Goal: Task Accomplishment & Management: Use online tool/utility

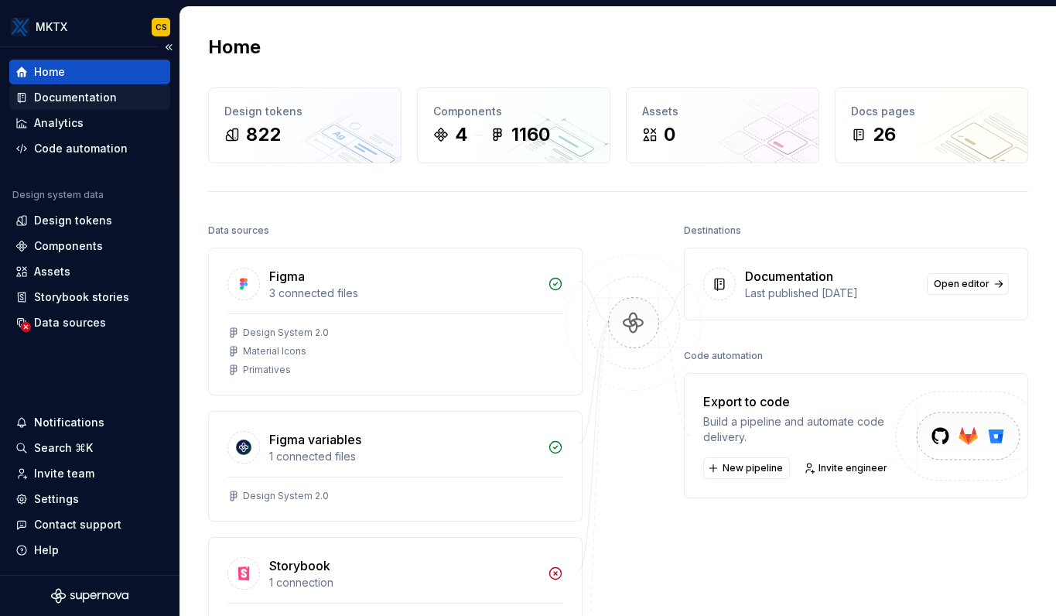
click at [50, 94] on div "Documentation" at bounding box center [75, 97] width 83 height 15
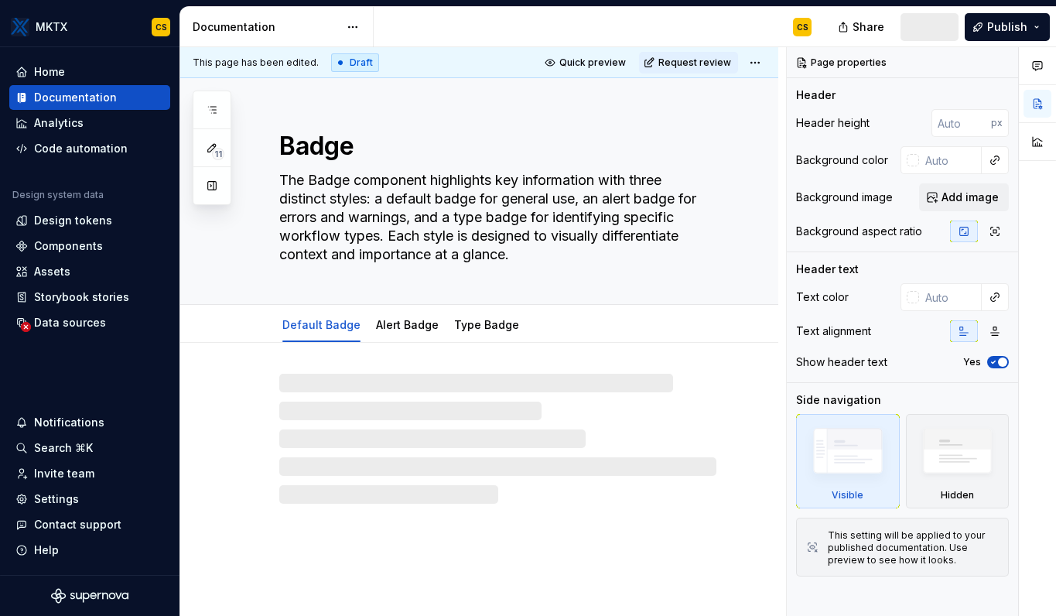
type textarea "*"
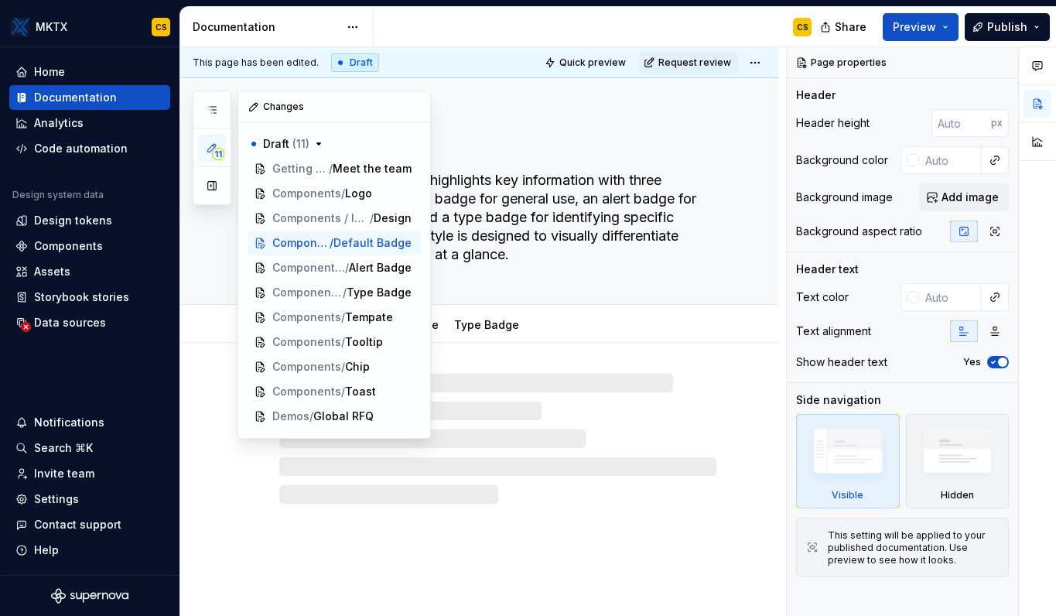
click at [217, 149] on span "11" at bounding box center [218, 154] width 12 height 12
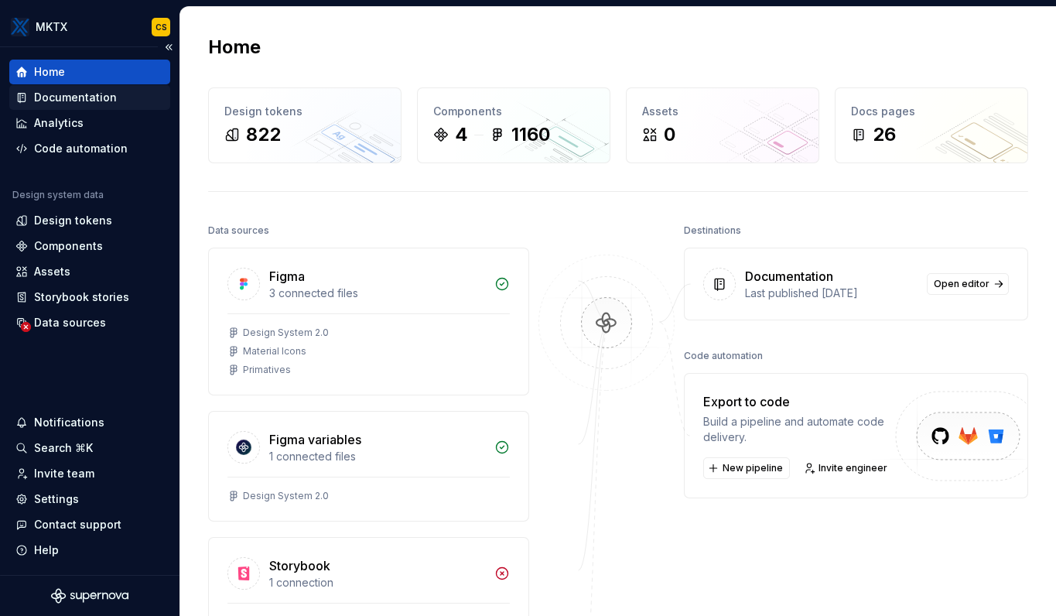
click at [87, 99] on div "Documentation" at bounding box center [75, 97] width 83 height 15
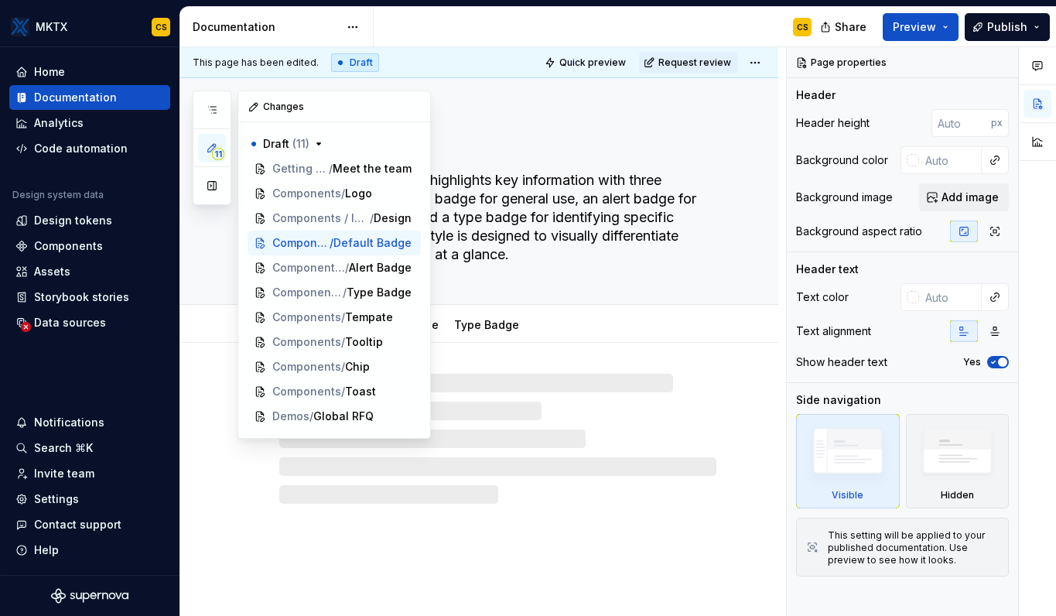
click at [212, 147] on icon "button" at bounding box center [212, 148] width 12 height 12
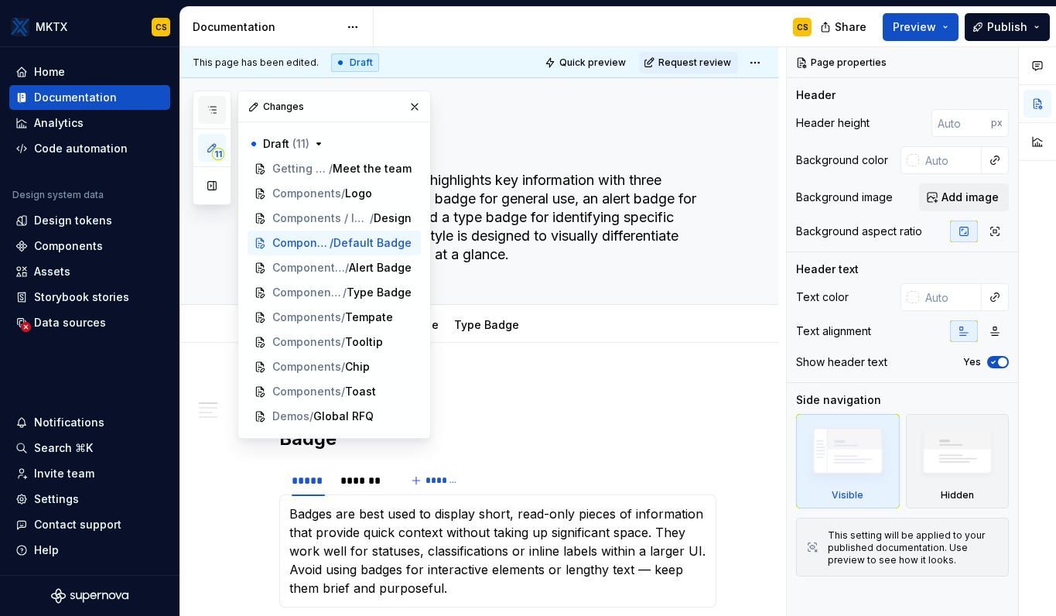
click at [215, 108] on icon "button" at bounding box center [212, 110] width 12 height 12
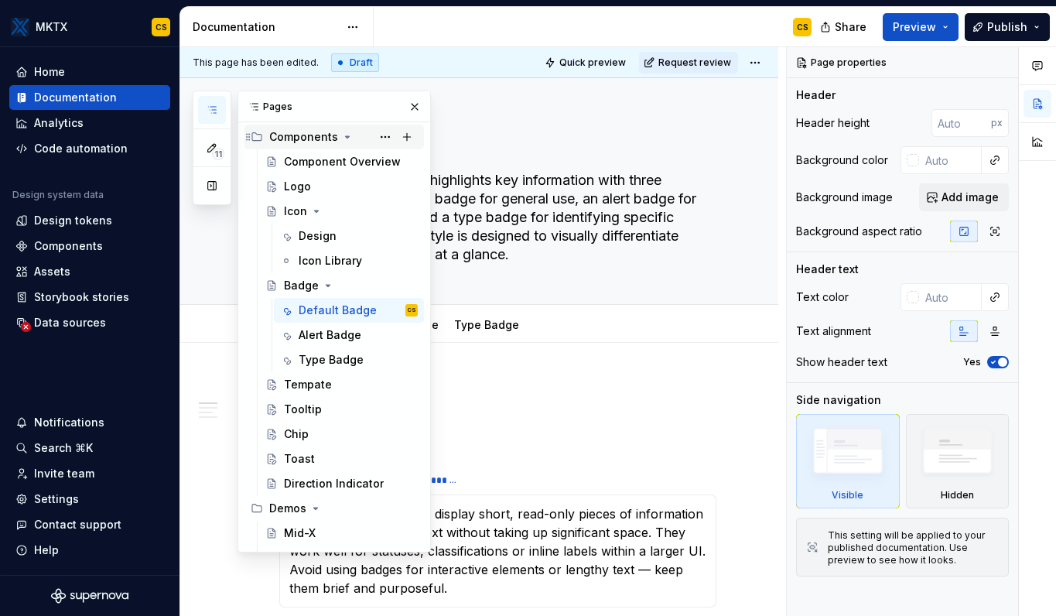
scroll to position [241, 0]
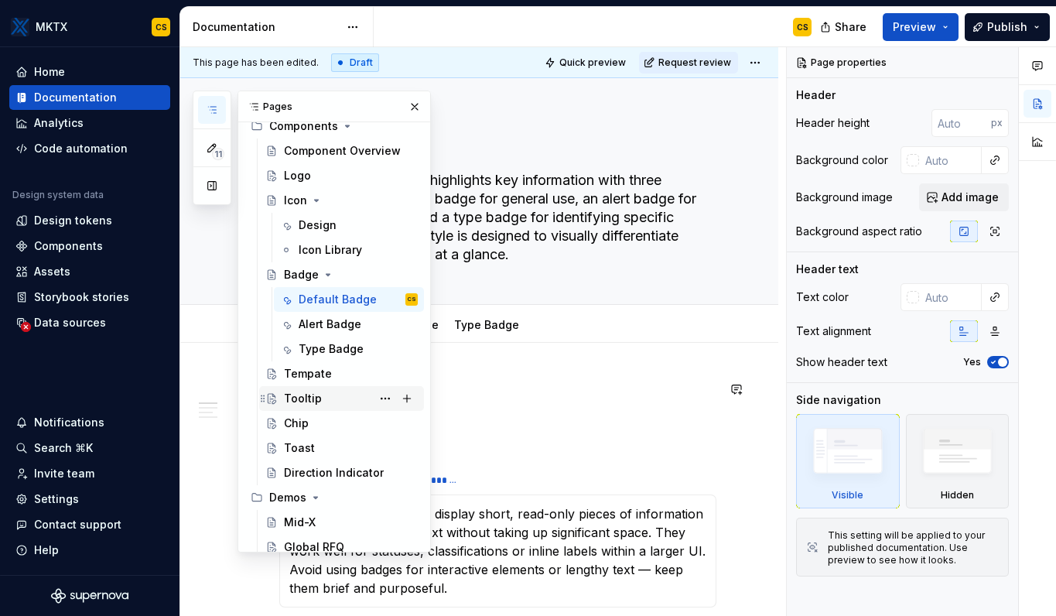
click at [312, 395] on div "Tooltip" at bounding box center [303, 398] width 38 height 15
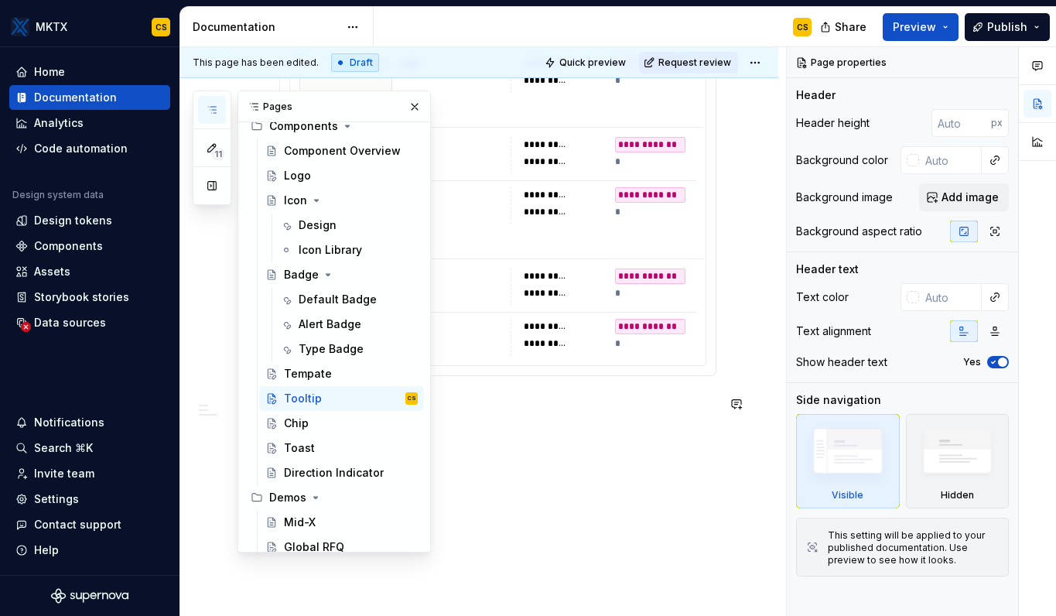
scroll to position [1135, 0]
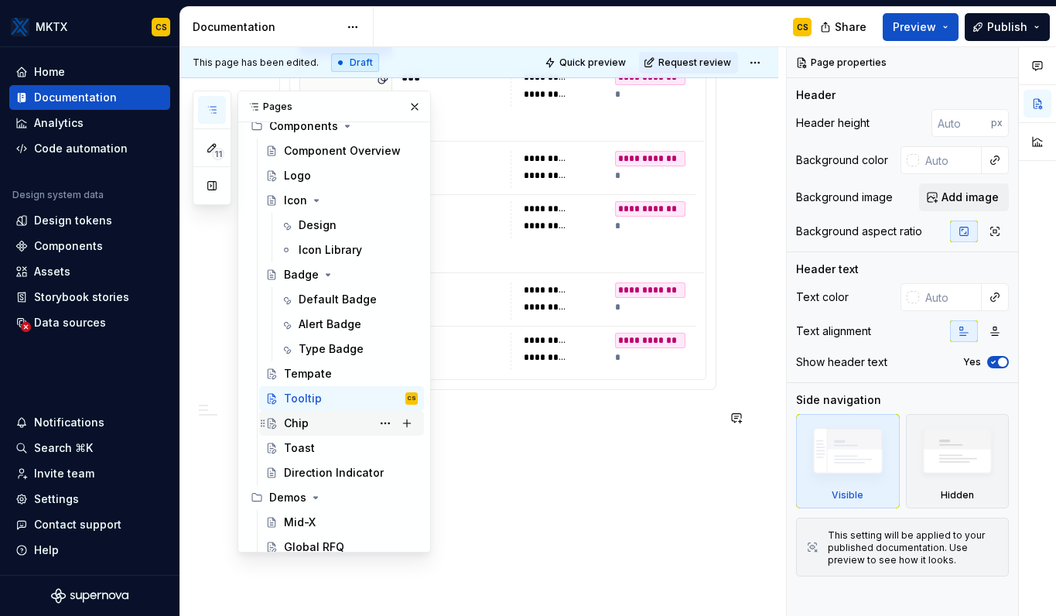
click at [357, 424] on div "Chip" at bounding box center [351, 423] width 134 height 22
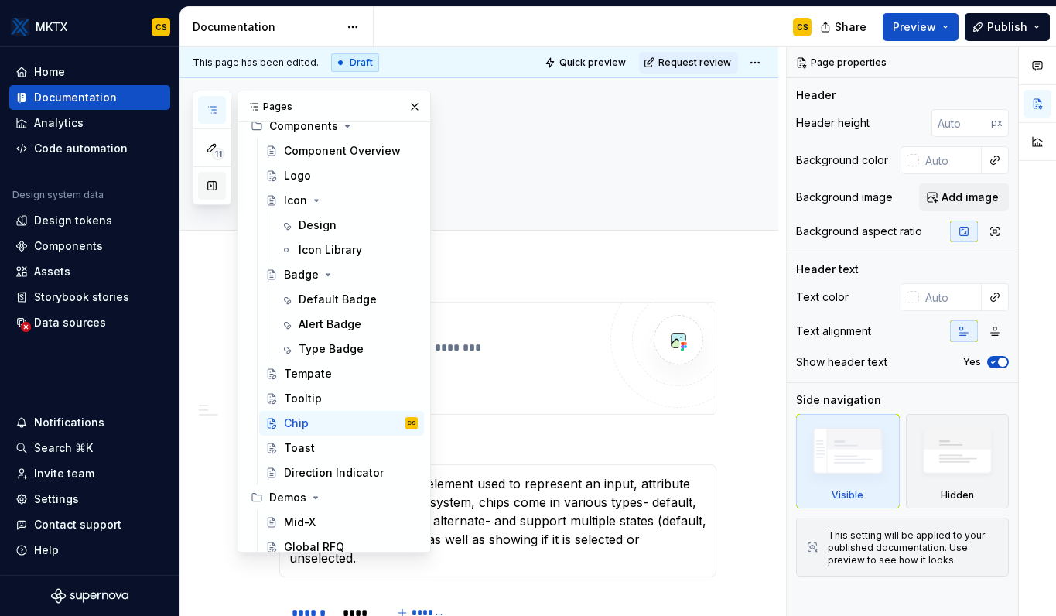
click at [213, 191] on button "button" at bounding box center [212, 186] width 28 height 28
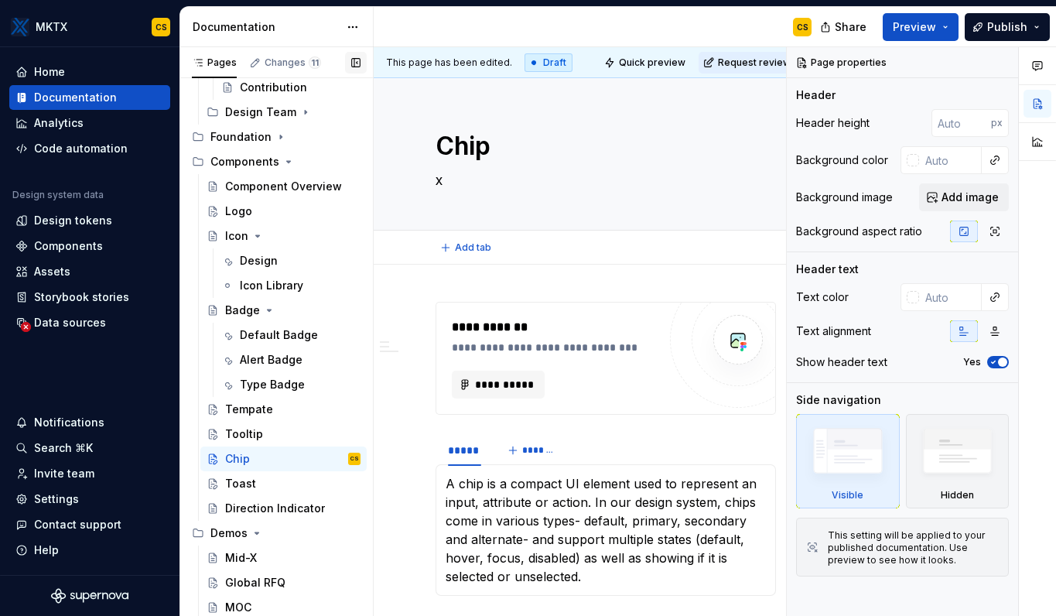
scroll to position [161, 0]
click at [1005, 63] on button "button" at bounding box center [1003, 63] width 22 height 22
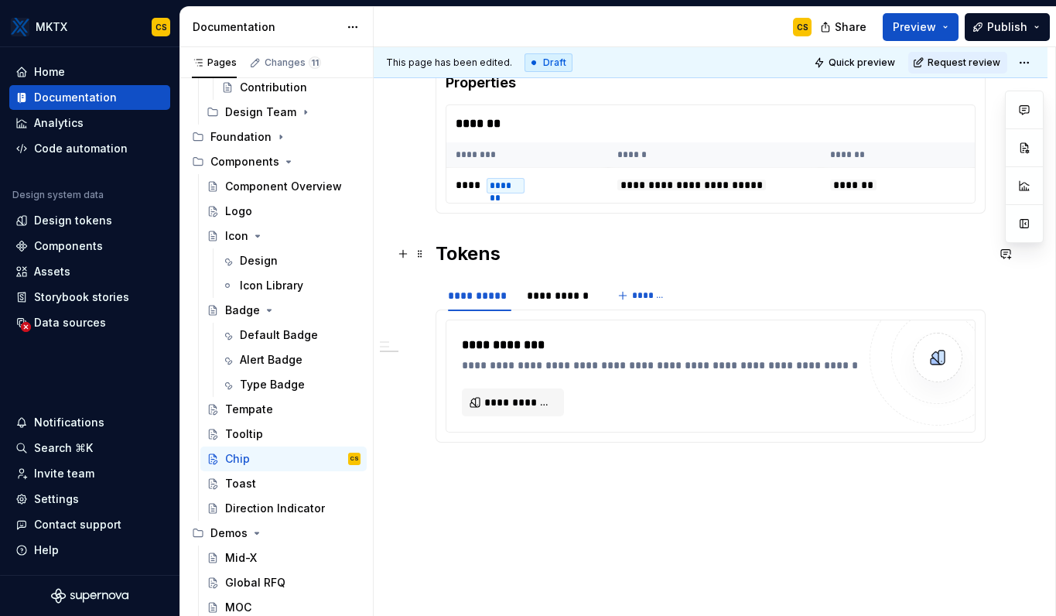
scroll to position [2631, 0]
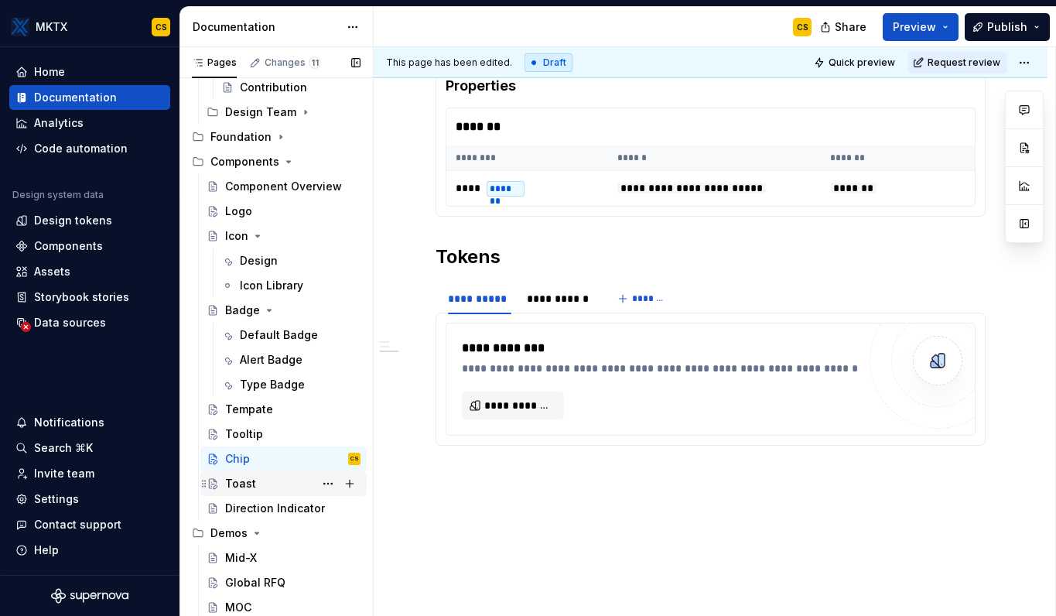
click at [289, 482] on div "Toast" at bounding box center [292, 484] width 135 height 22
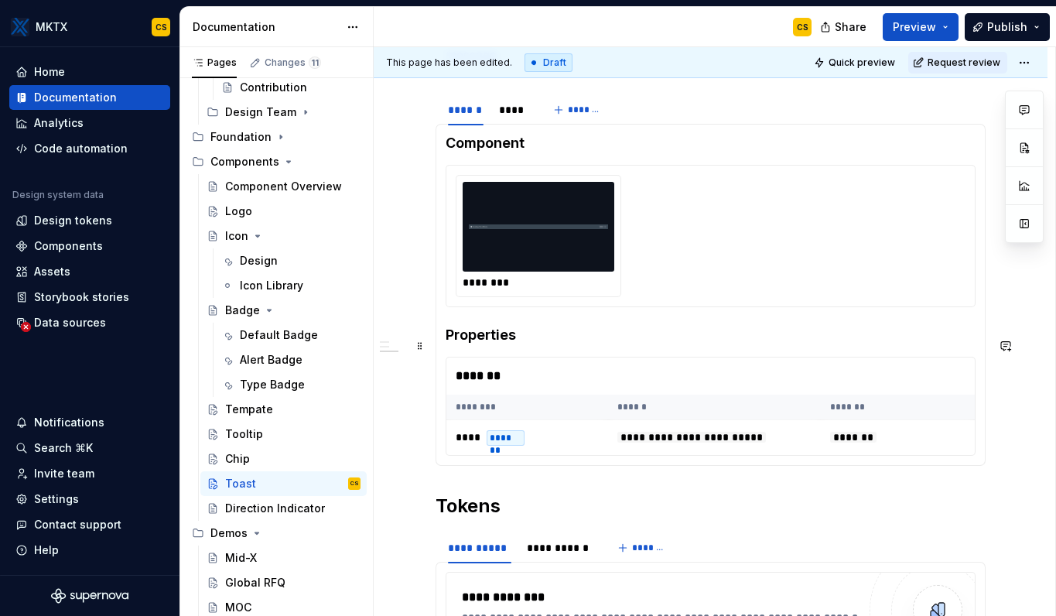
scroll to position [491, 0]
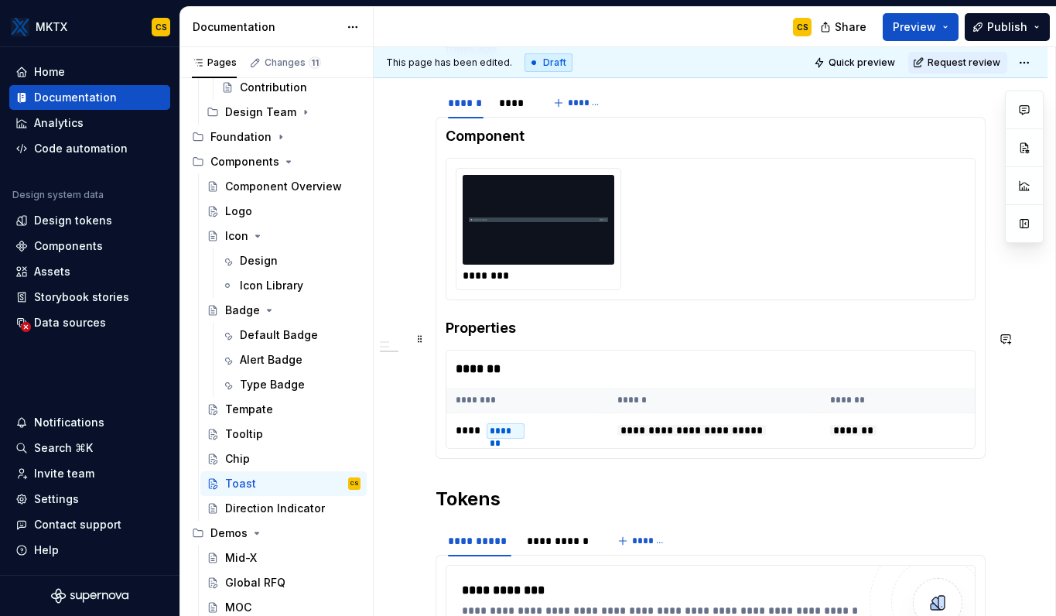
type textarea "*"
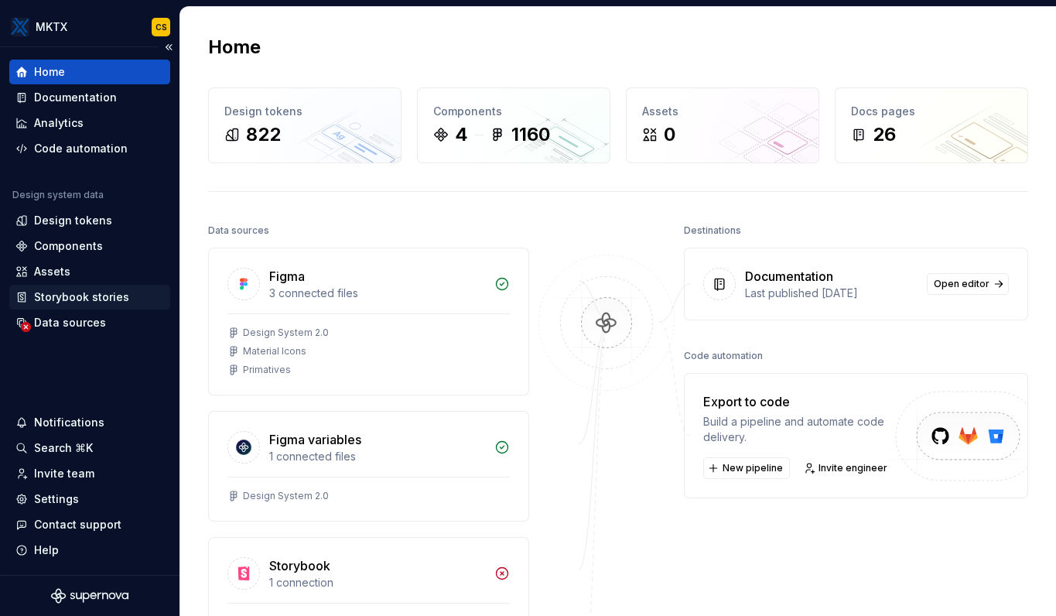
click at [80, 293] on div "Storybook stories" at bounding box center [81, 296] width 95 height 15
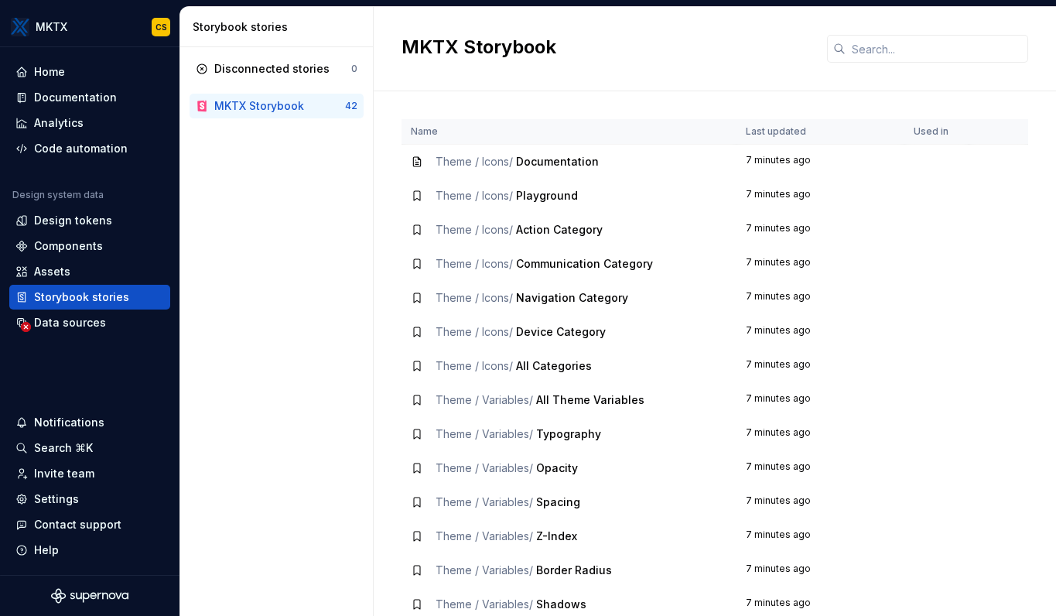
click at [283, 104] on div "MKTX Storybook" at bounding box center [259, 105] width 90 height 15
click at [91, 142] on div "Code automation" at bounding box center [81, 148] width 94 height 15
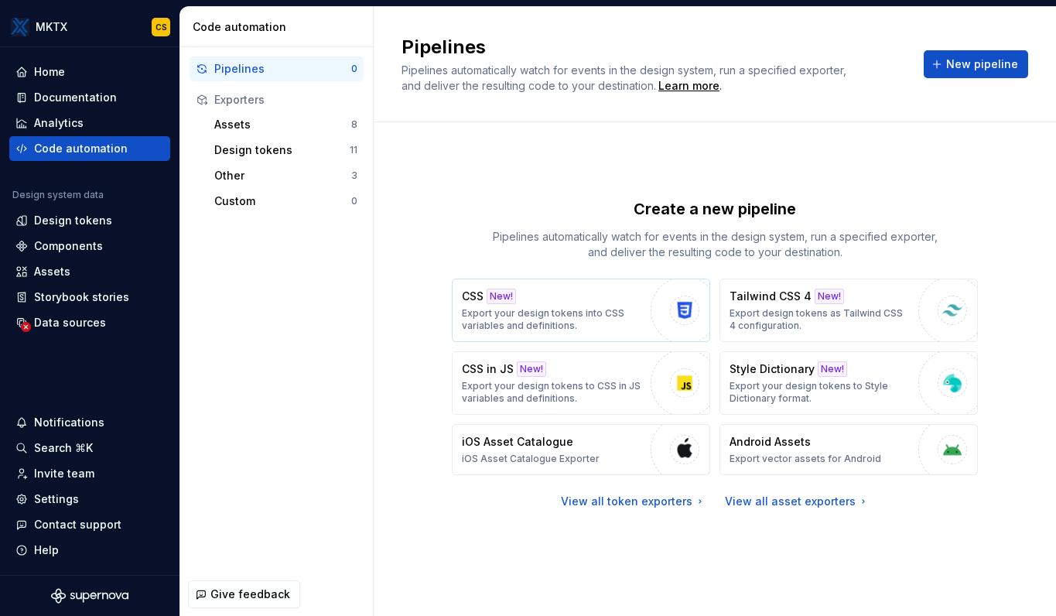
click at [579, 312] on p "Export your design tokens into CSS variables and definitions." at bounding box center [552, 319] width 181 height 25
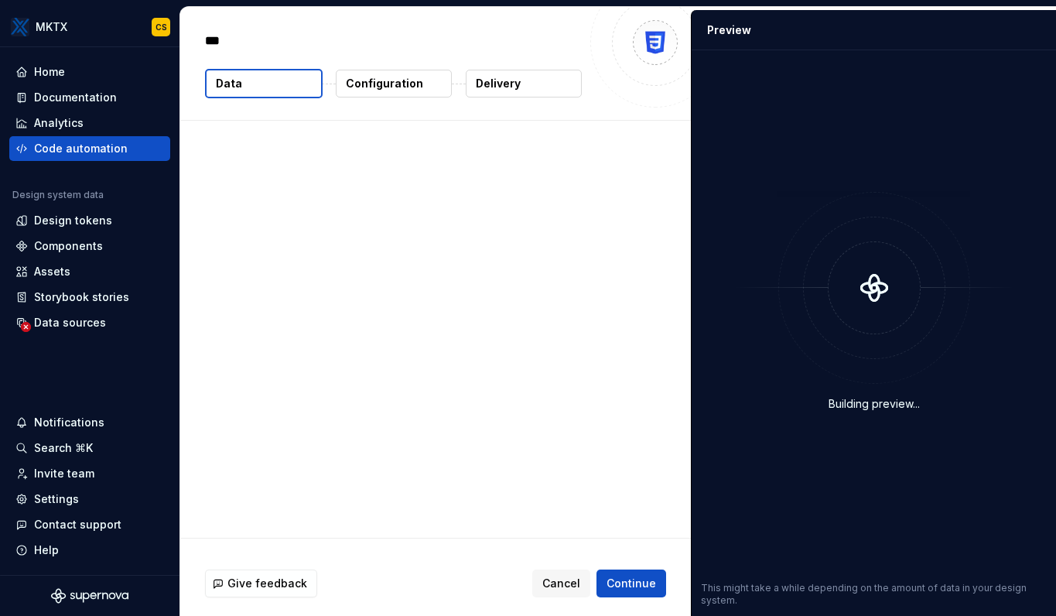
type textarea "*"
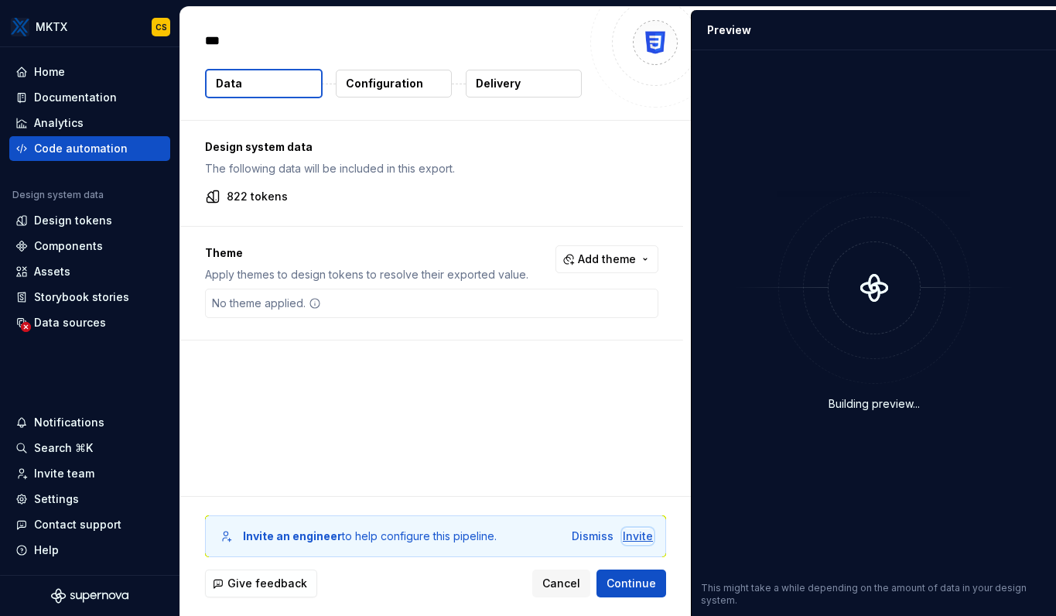
click at [631, 538] on div "Invite" at bounding box center [638, 536] width 30 height 15
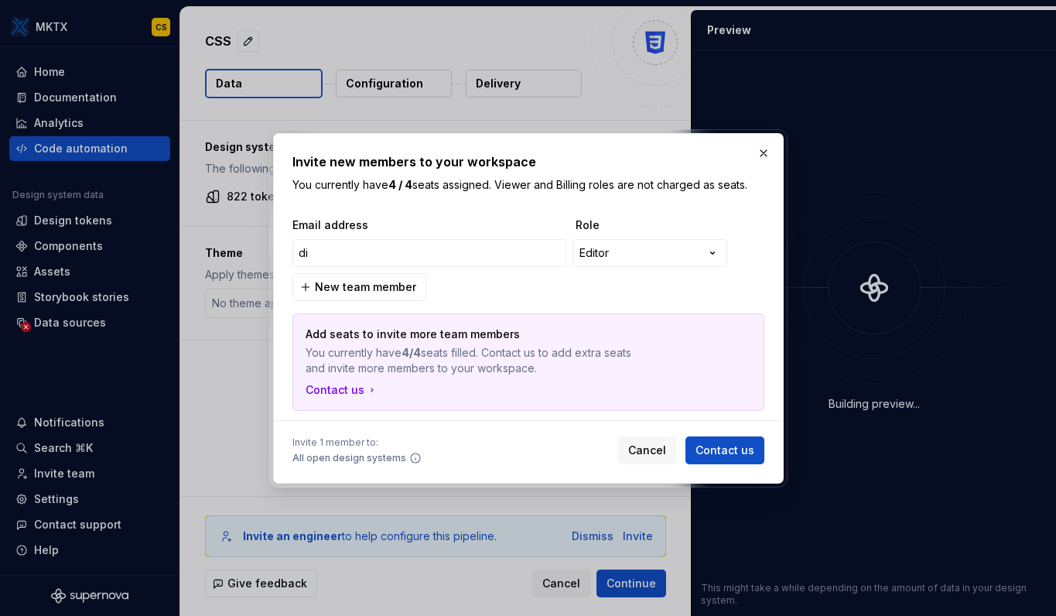
type input "dim"
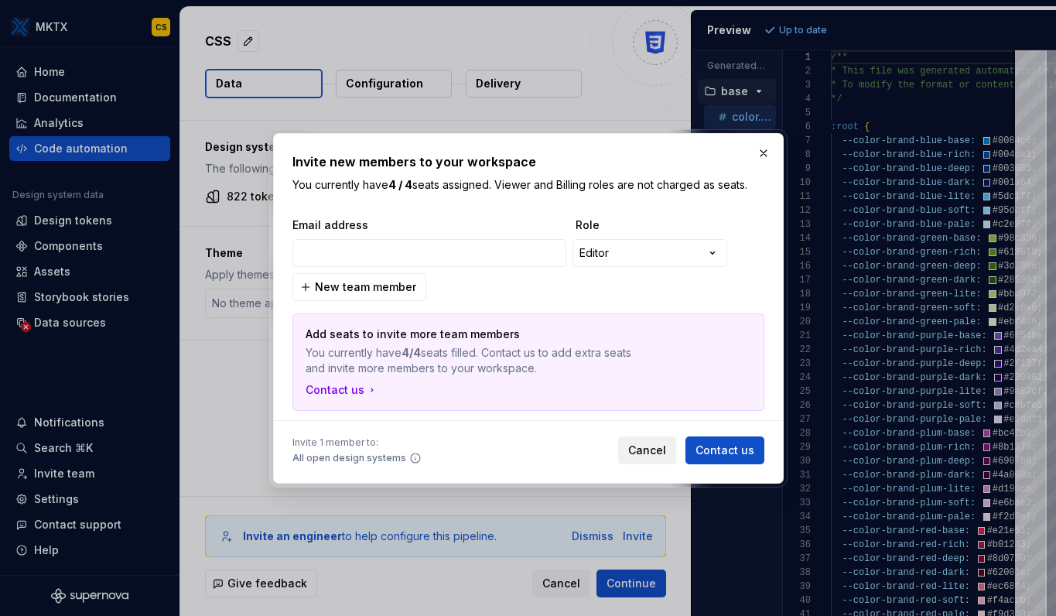
click at [640, 456] on span "Cancel" at bounding box center [647, 450] width 38 height 15
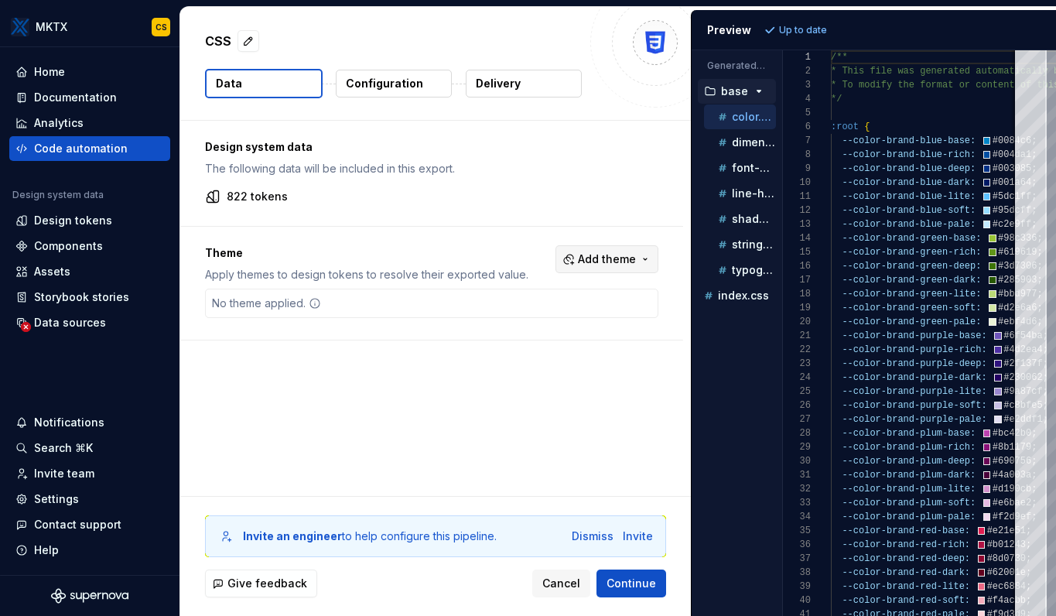
click at [619, 261] on span "Add theme" at bounding box center [607, 259] width 58 height 15
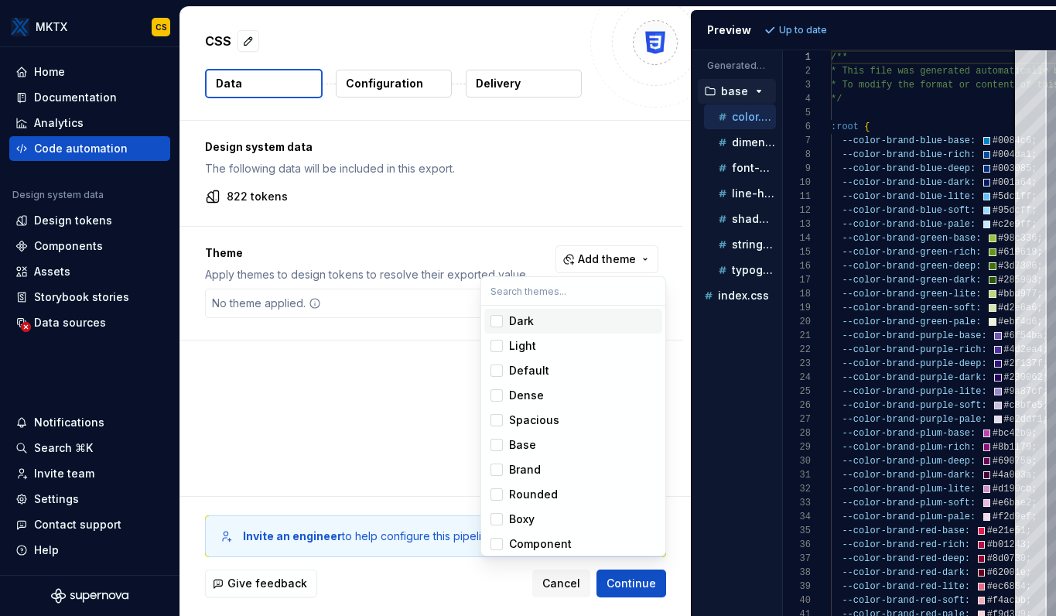
click at [519, 325] on div "Dark" at bounding box center [521, 320] width 25 height 15
click at [522, 339] on div "Light" at bounding box center [522, 345] width 27 height 15
click at [530, 255] on html "MKTX CS Home Documentation Analytics Code automation Design system data Design …" at bounding box center [528, 308] width 1056 height 616
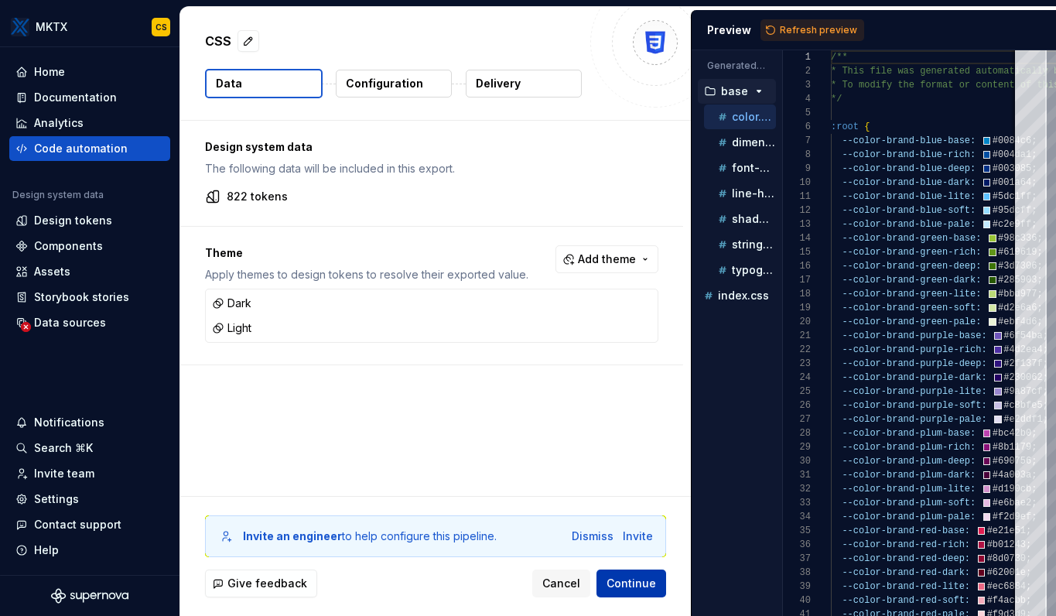
click at [649, 585] on span "Continue" at bounding box center [632, 583] width 50 height 15
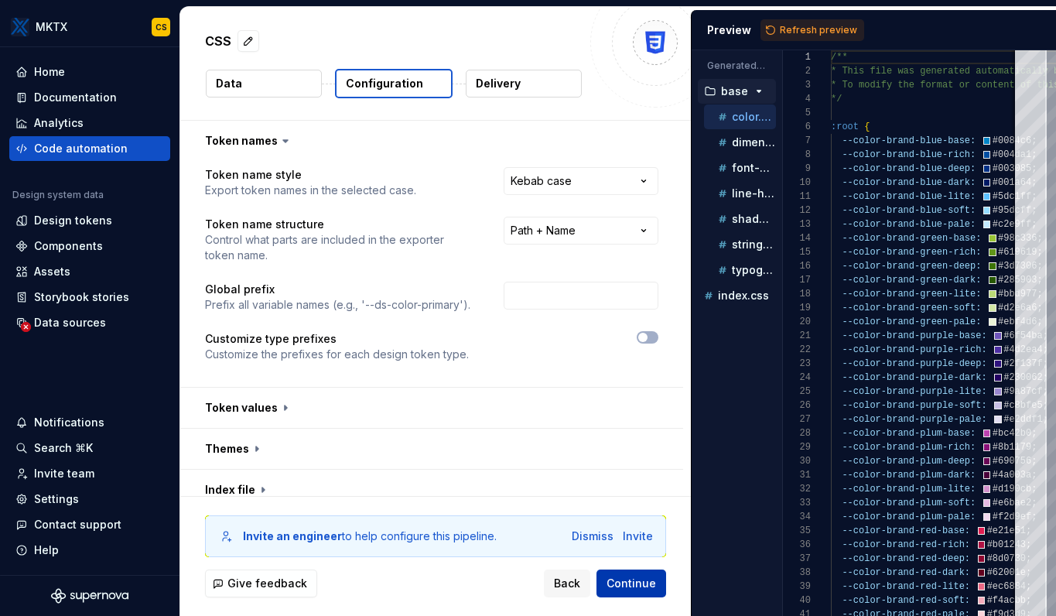
click at [640, 576] on span "Continue" at bounding box center [632, 583] width 50 height 15
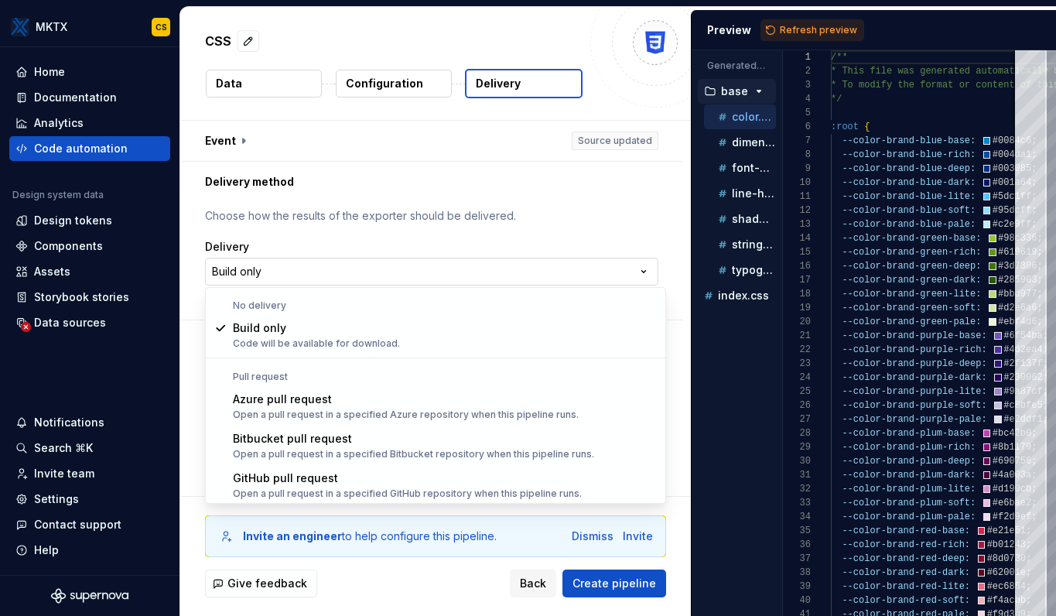
click at [516, 269] on html "**********" at bounding box center [528, 308] width 1056 height 616
click at [526, 252] on html "**********" at bounding box center [528, 308] width 1056 height 616
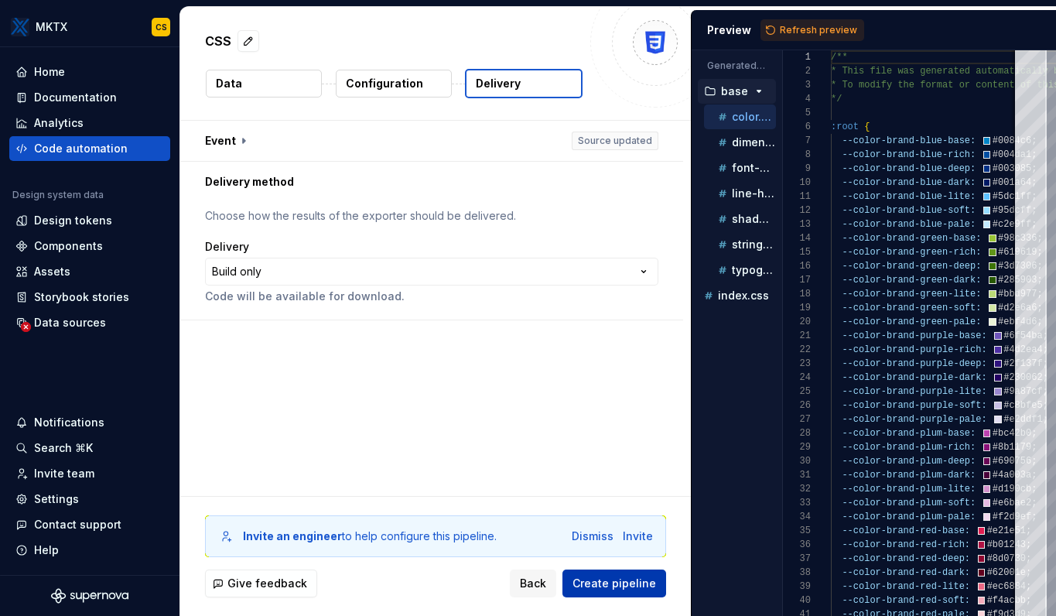
click at [638, 580] on span "Create pipeline" at bounding box center [615, 583] width 84 height 15
